Goal: Download file/media

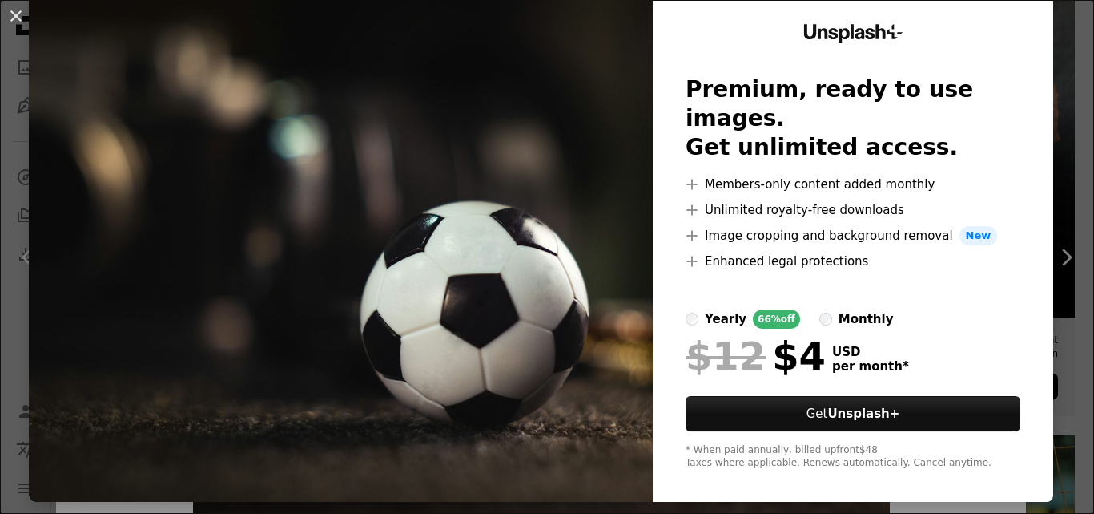
scroll to position [49, 0]
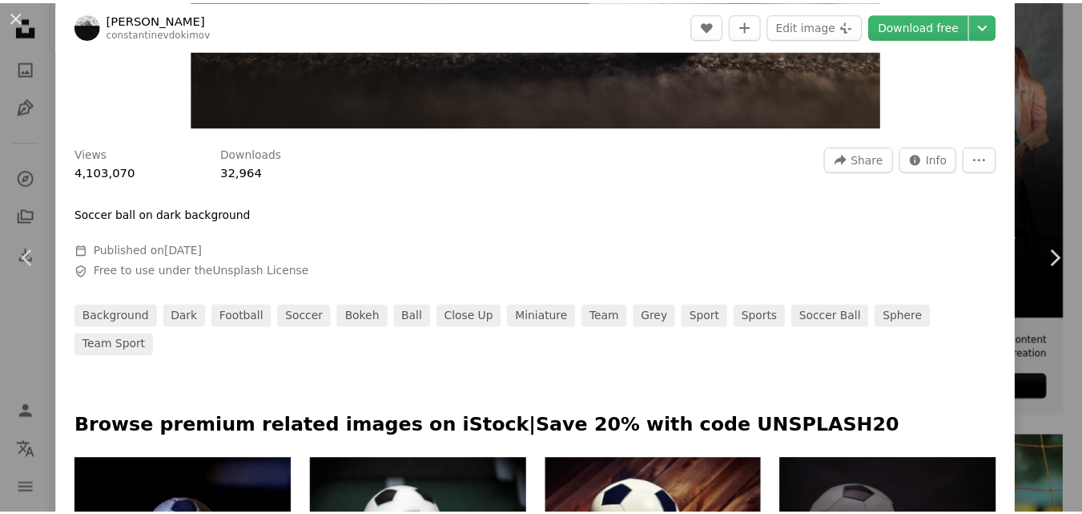
scroll to position [245, 0]
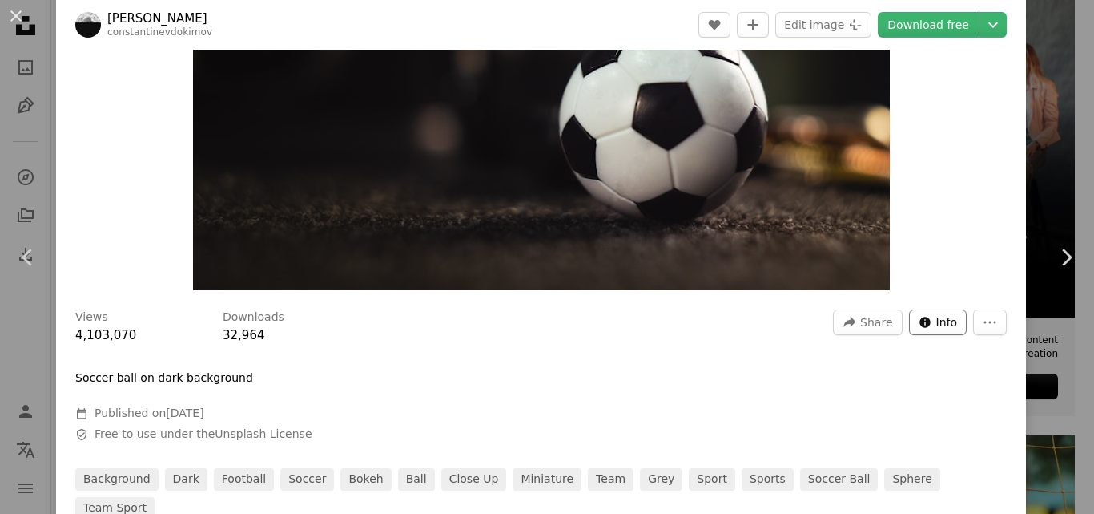
click at [937, 330] on span "Info" at bounding box center [948, 322] width 22 height 24
click at [973, 323] on button "More Actions" at bounding box center [990, 322] width 34 height 26
click at [986, 30] on dialog "An X shape Chevron left Chevron right [PERSON_NAME] constantinevdokimov A heart…" at bounding box center [547, 257] width 1094 height 514
click at [981, 30] on icon "Chevron down" at bounding box center [994, 24] width 26 height 19
click at [863, 328] on dialog "An X shape Chevron left Chevron right [PERSON_NAME] constantinevdokimov A heart…" at bounding box center [547, 257] width 1094 height 514
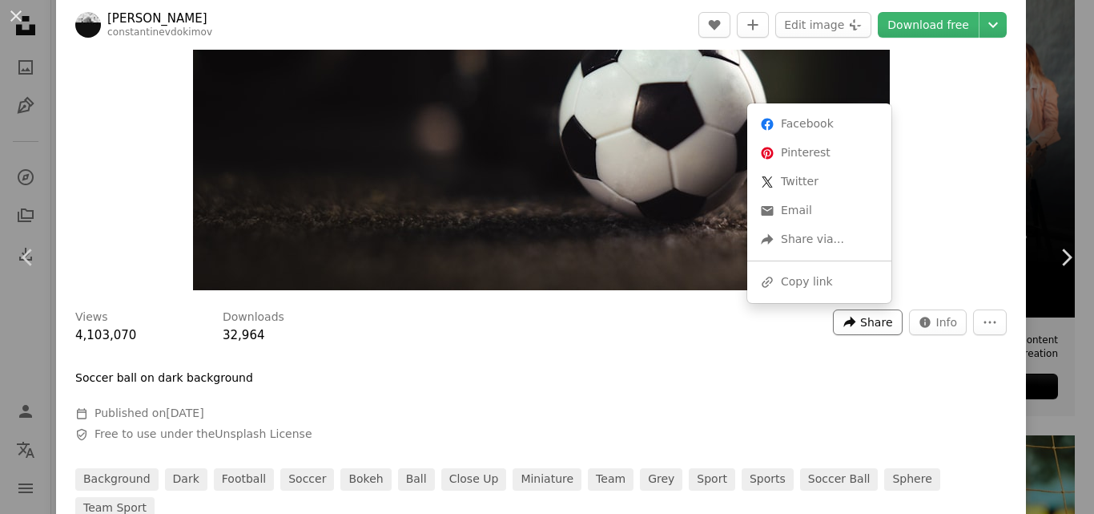
click at [861, 329] on span "Share" at bounding box center [877, 322] width 32 height 24
click at [797, 279] on div "A URL sharing icon (chains) Copy link" at bounding box center [819, 282] width 131 height 29
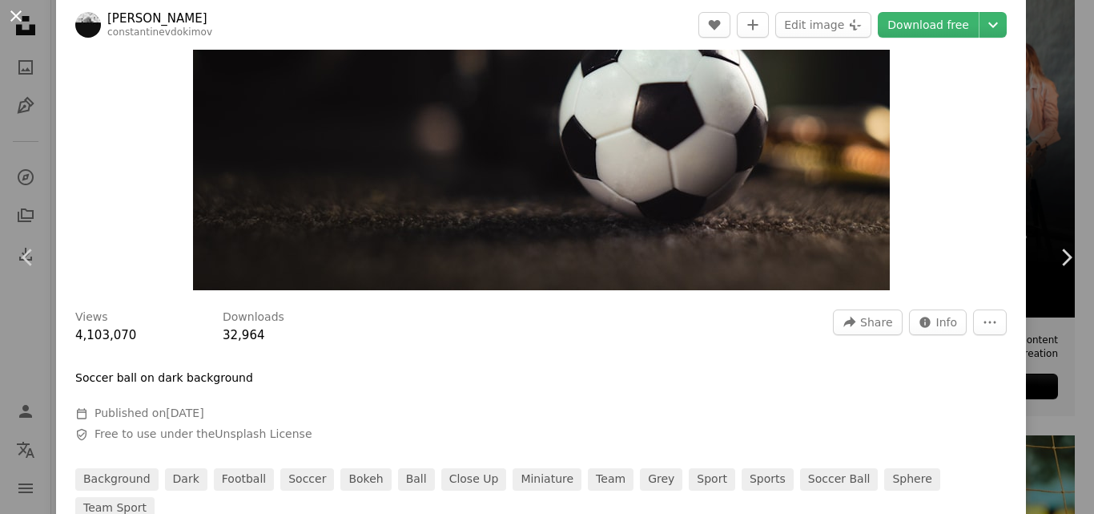
click at [11, 21] on button "An X shape" at bounding box center [15, 15] width 19 height 19
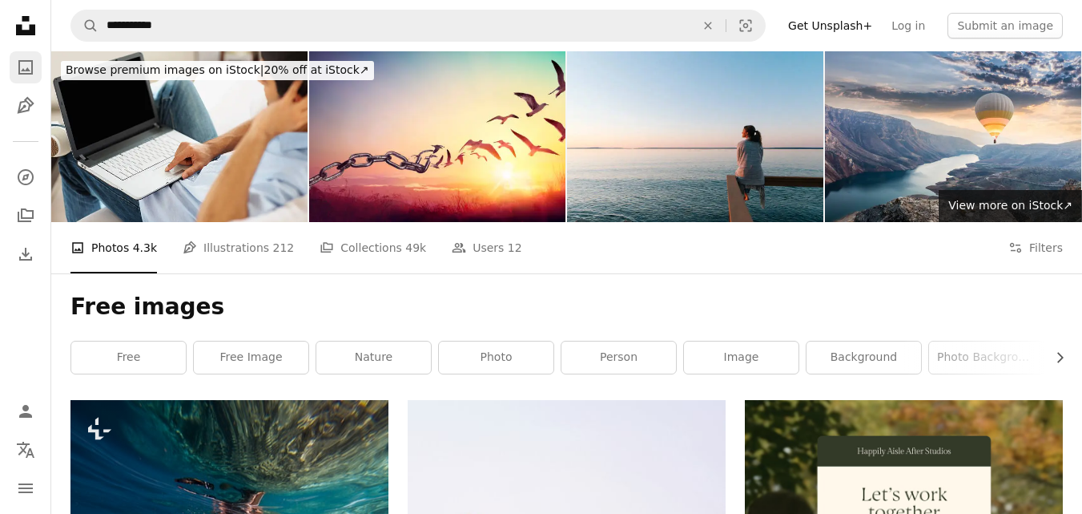
click at [31, 74] on icon "Photos" at bounding box center [25, 67] width 14 height 14
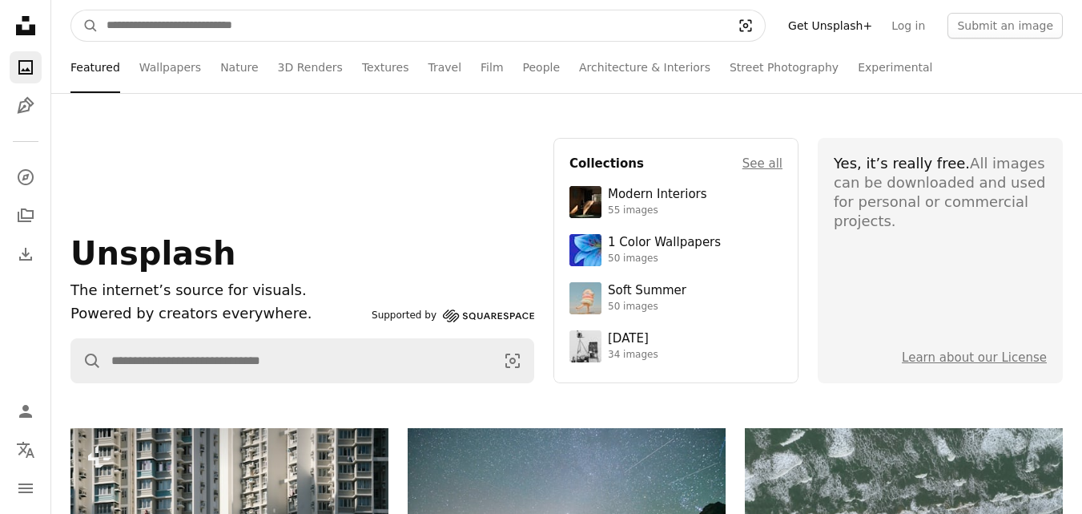
click at [765, 34] on button "Visual search" at bounding box center [746, 25] width 38 height 30
